Goal: Task Accomplishment & Management: Manage account settings

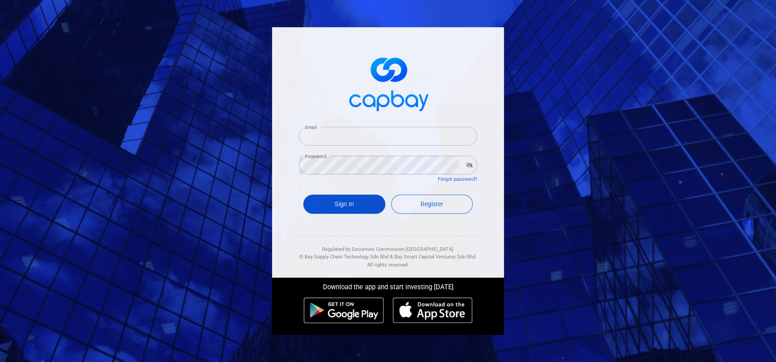
type input "[EMAIL_ADDRESS][DOMAIN_NAME]"
click at [343, 198] on button "Sign In" at bounding box center [344, 203] width 82 height 19
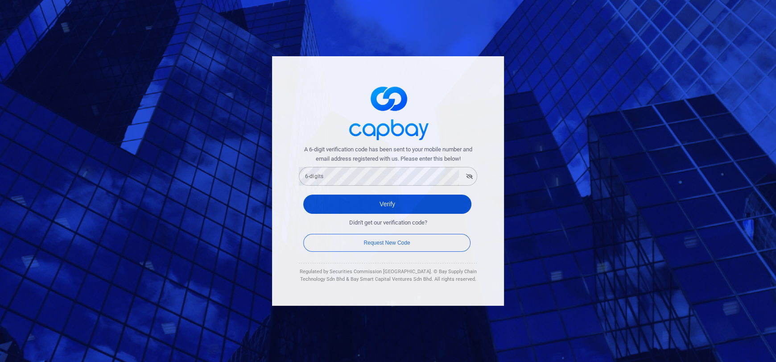
click at [346, 204] on button "Verify" at bounding box center [387, 203] width 168 height 19
click at [325, 203] on button "Verify" at bounding box center [387, 203] width 168 height 19
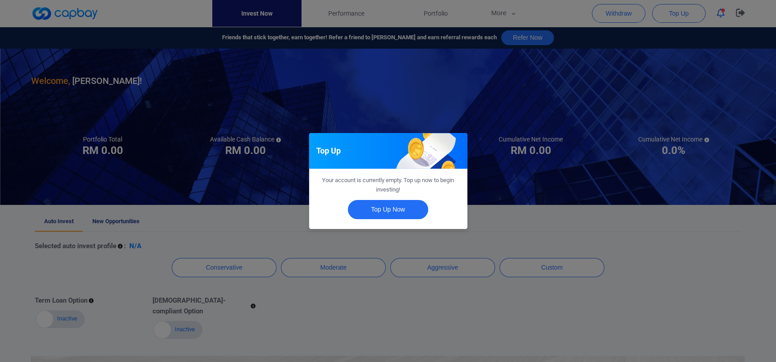
click at [487, 220] on div "Top Up Your account is currently empty. Top up now to begin investing! Top Up N…" at bounding box center [388, 181] width 776 height 362
click at [481, 112] on div "Auto Invest Finish selecting your preferred Auto Invest profile so your portfol…" at bounding box center [388, 181] width 776 height 362
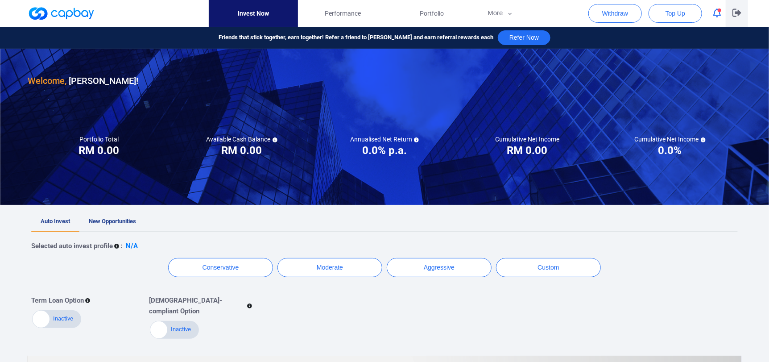
click at [738, 15] on icon "button" at bounding box center [736, 13] width 9 height 8
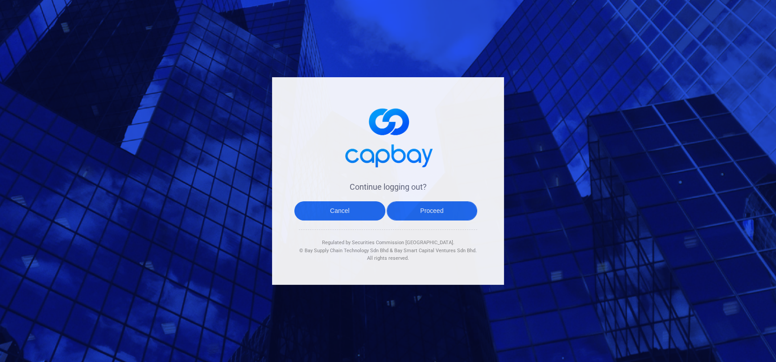
click at [452, 211] on button "Proceed" at bounding box center [432, 210] width 91 height 19
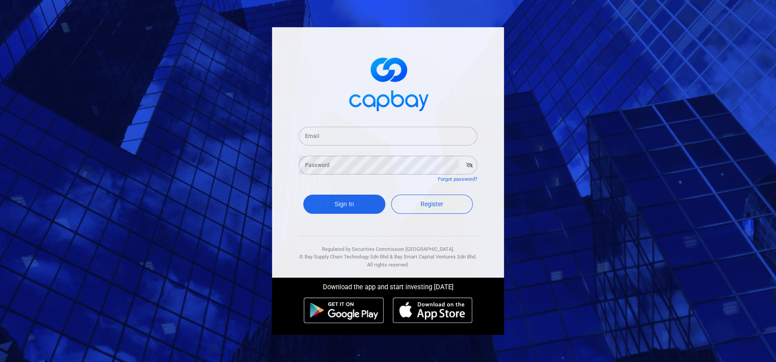
type input "[EMAIL_ADDRESS][DOMAIN_NAME]"
